Goal: Information Seeking & Learning: Check status

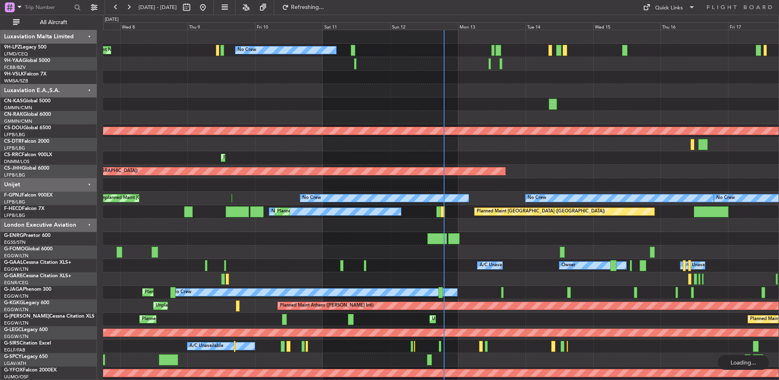
click at [399, 102] on div at bounding box center [440, 103] width 675 height 13
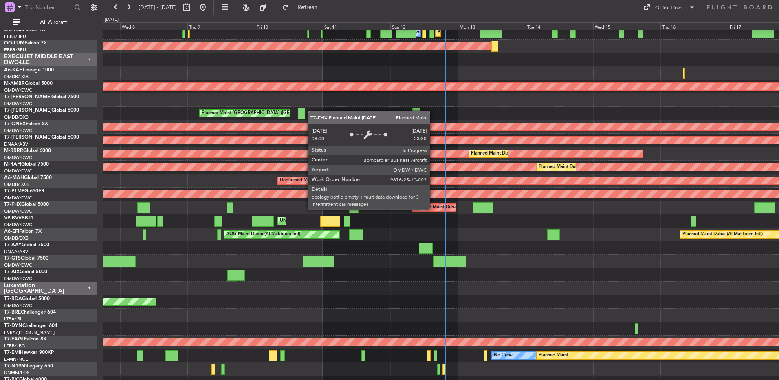
click at [432, 208] on div "Planned Maint Dubai (Al Maktoum Intl)" at bounding box center [455, 207] width 80 height 12
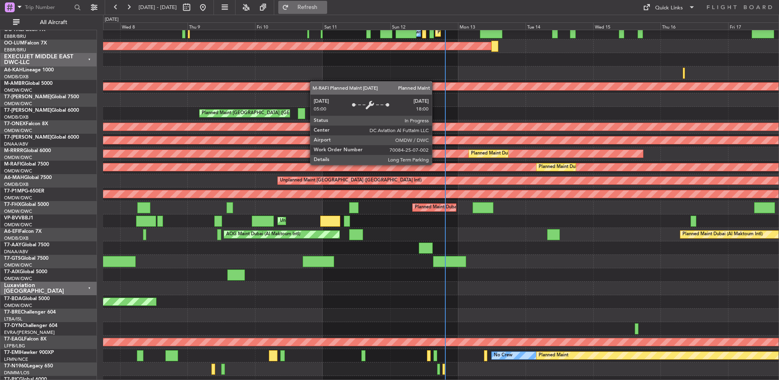
click at [325, 2] on button "Refresh" at bounding box center [302, 7] width 49 height 13
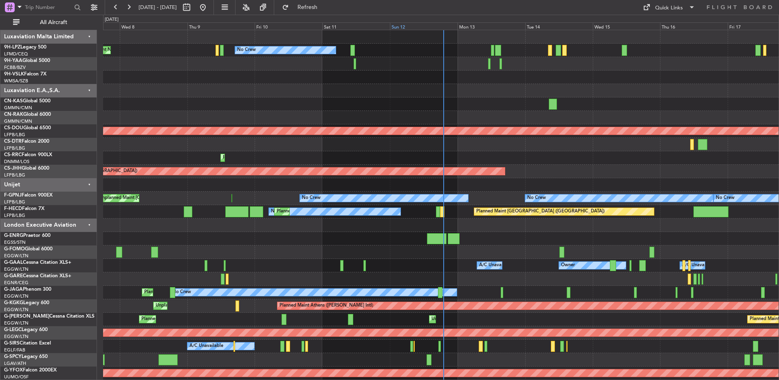
click at [432, 29] on div "Sun 12" at bounding box center [424, 25] width 68 height 7
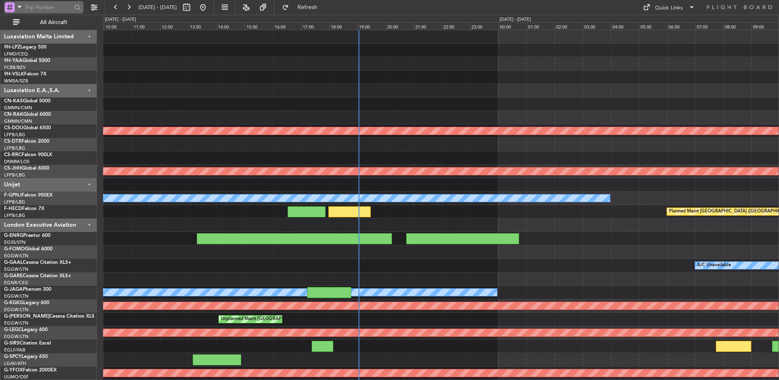
click at [62, 13] on input "text" at bounding box center [48, 7] width 47 height 12
click at [62, 20] on span "All Aircraft" at bounding box center [53, 23] width 65 height 6
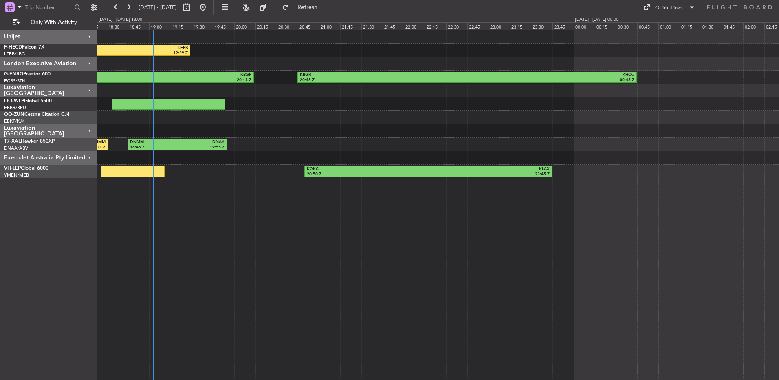
click at [86, 162] on div "ExecuJet Australia Pty Limited" at bounding box center [48, 157] width 97 height 13
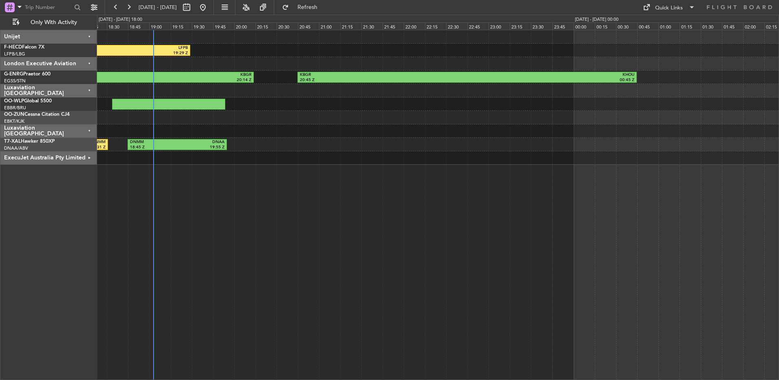
click at [87, 130] on div "Luxaviation [GEOGRAPHIC_DATA]" at bounding box center [48, 130] width 97 height 13
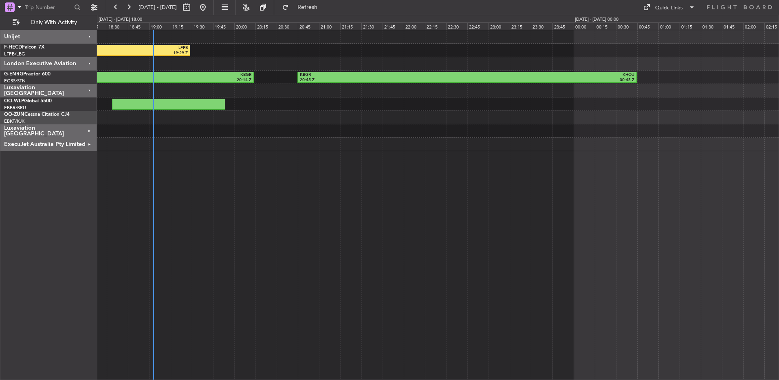
click at [87, 130] on div "Luxaviation [GEOGRAPHIC_DATA]" at bounding box center [48, 130] width 97 height 13
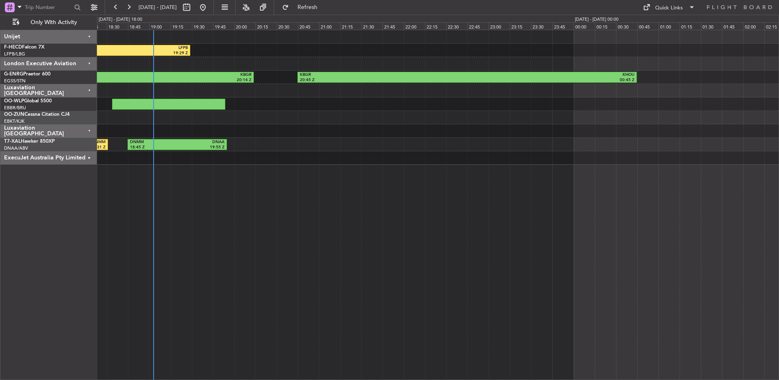
click at [87, 130] on div "Luxaviation [GEOGRAPHIC_DATA]" at bounding box center [48, 130] width 97 height 13
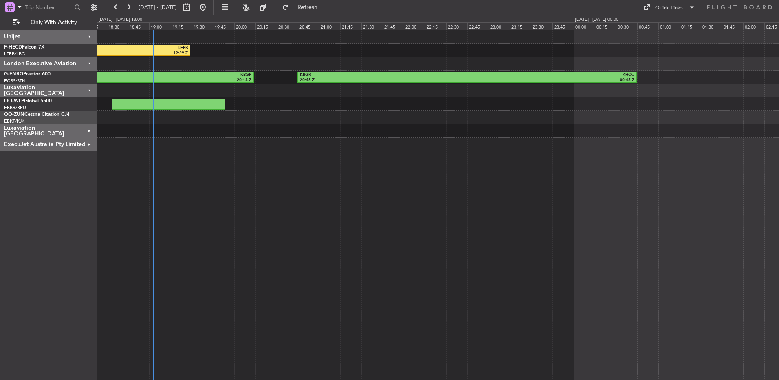
click at [87, 130] on div "Luxaviation [GEOGRAPHIC_DATA]" at bounding box center [48, 130] width 97 height 13
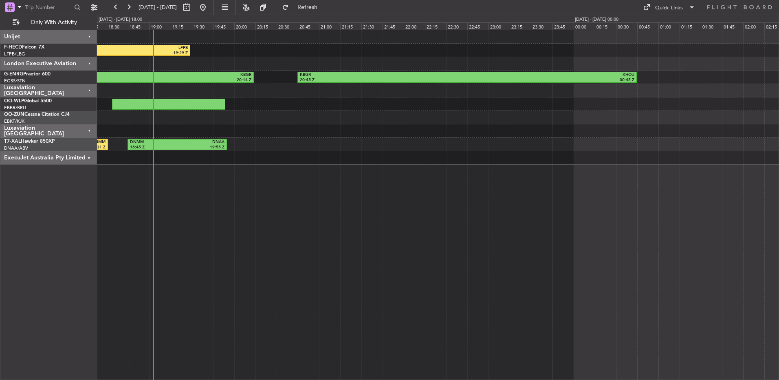
click at [87, 130] on div "Luxaviation [GEOGRAPHIC_DATA]" at bounding box center [48, 130] width 97 height 13
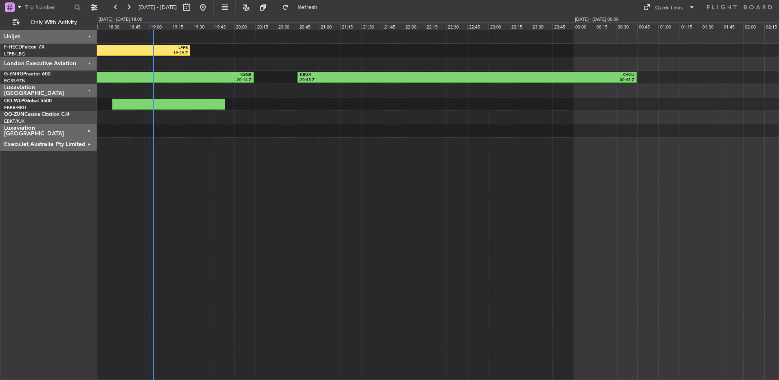
click at [87, 130] on div "Luxaviation [GEOGRAPHIC_DATA]" at bounding box center [48, 130] width 97 height 13
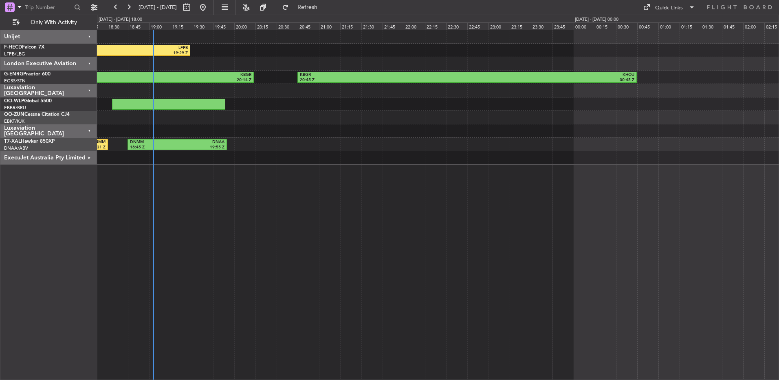
click at [87, 130] on div "Luxaviation [GEOGRAPHIC_DATA]" at bounding box center [48, 130] width 97 height 13
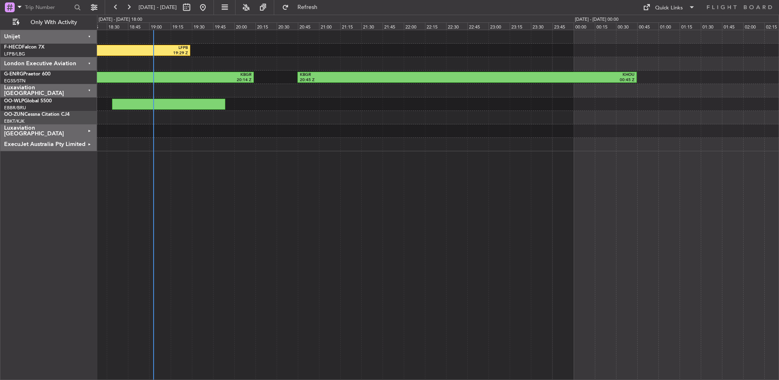
click at [87, 130] on div "Luxaviation [GEOGRAPHIC_DATA]" at bounding box center [48, 130] width 97 height 13
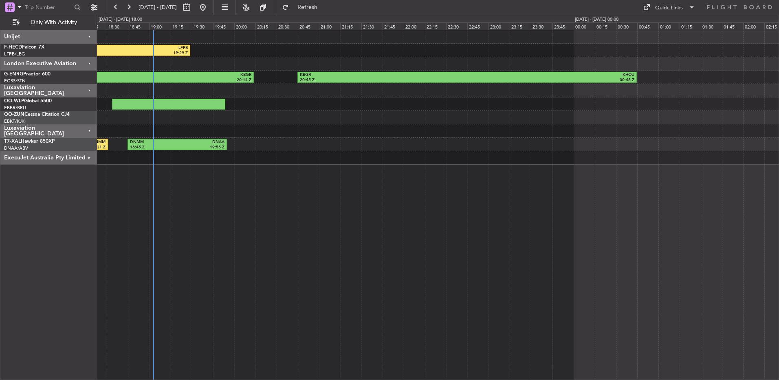
click at [87, 130] on div "Luxaviation [GEOGRAPHIC_DATA]" at bounding box center [48, 130] width 97 height 13
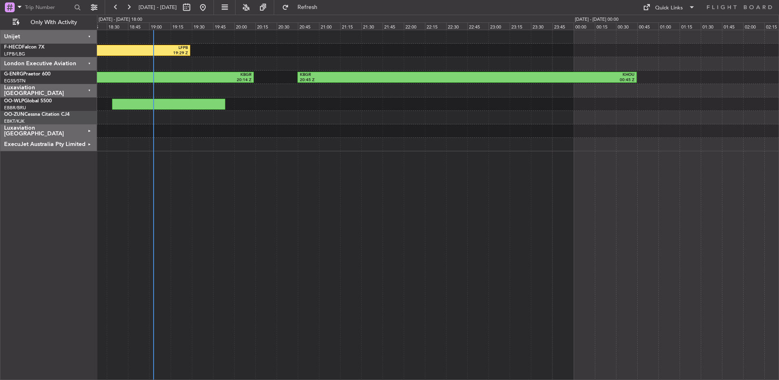
click at [88, 122] on div "EBKT/KJK Kortrijk-Wevelgem" at bounding box center [50, 121] width 92 height 7
click at [88, 125] on div "Luxaviation [GEOGRAPHIC_DATA]" at bounding box center [48, 130] width 97 height 13
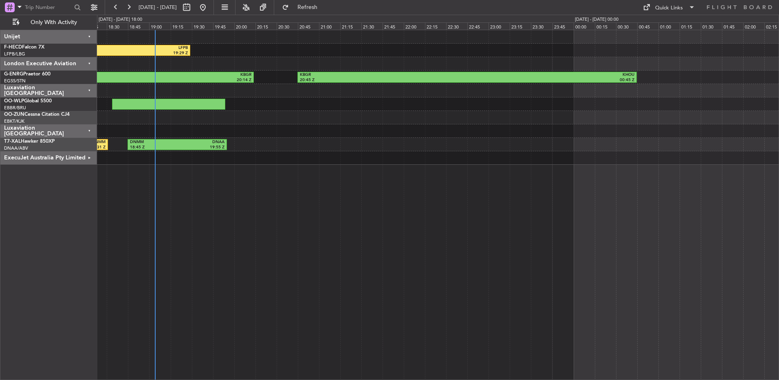
click at [398, 198] on div "LFMN 17:59 Z LFPB 19:29 Z LFPB 16:32 Z LFMN 17:53 Z EGSS 13:19 Z KBGR 20:14 Z K…" at bounding box center [438, 205] width 682 height 350
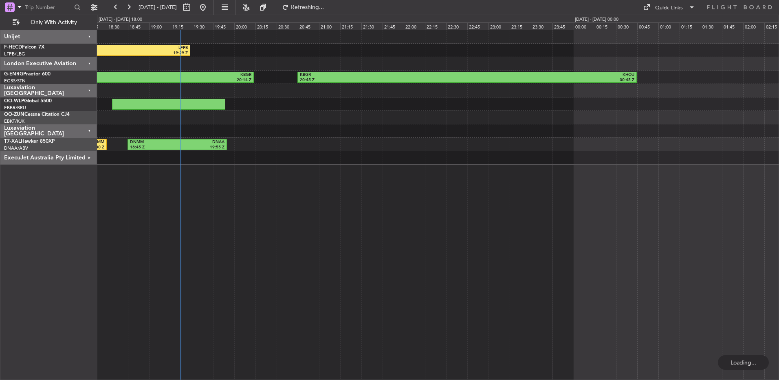
click at [361, 247] on div "LFMN 17:59 Z LFPB 19:29 Z LFPB 16:32 Z LFMN 17:53 Z EGSS 13:19 Z KBGR 20:14 Z K…" at bounding box center [438, 205] width 682 height 350
click at [282, 263] on div "LFMN 17:59 Z LFPB 19:29 Z LFPB 16:32 Z LFMN 17:53 Z EGSS 13:19 Z KBGR 20:14 Z K…" at bounding box center [438, 205] width 682 height 350
